Goal: Check status

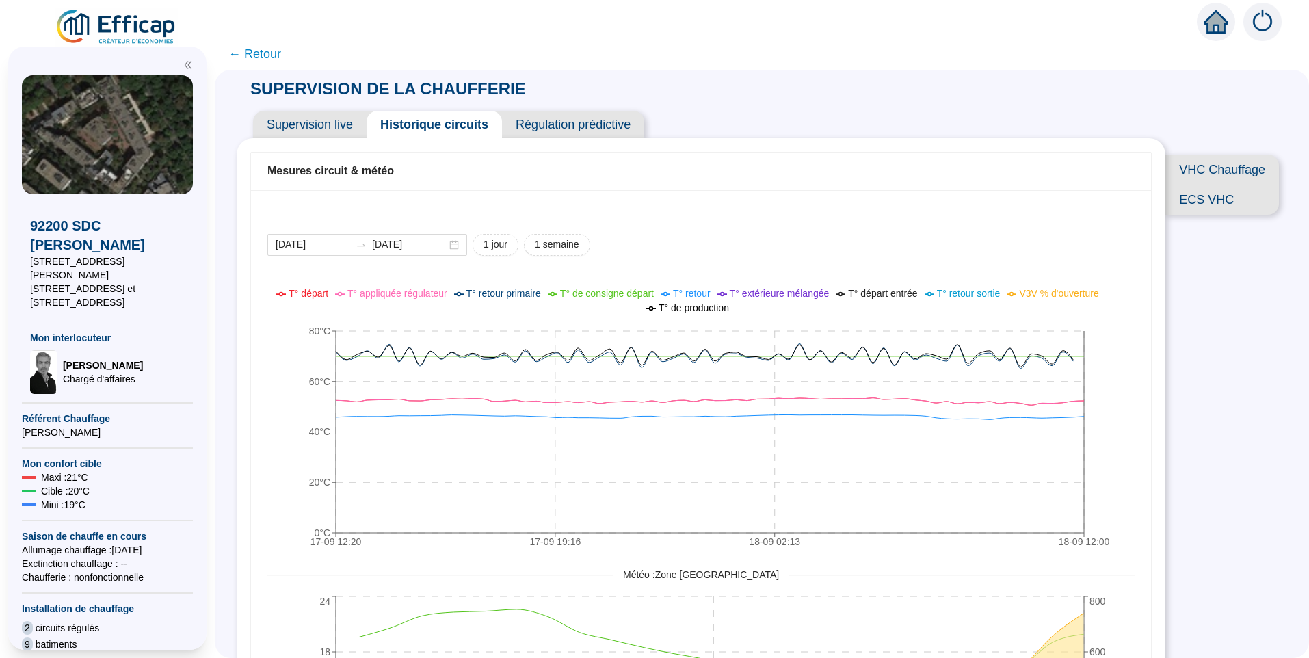
click at [309, 126] on span "Supervision live" at bounding box center [310, 124] width 114 height 27
